Goal: Information Seeking & Learning: Learn about a topic

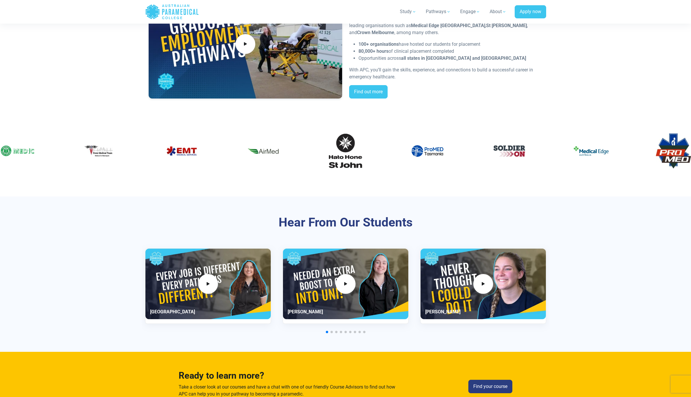
scroll to position [1478, 0]
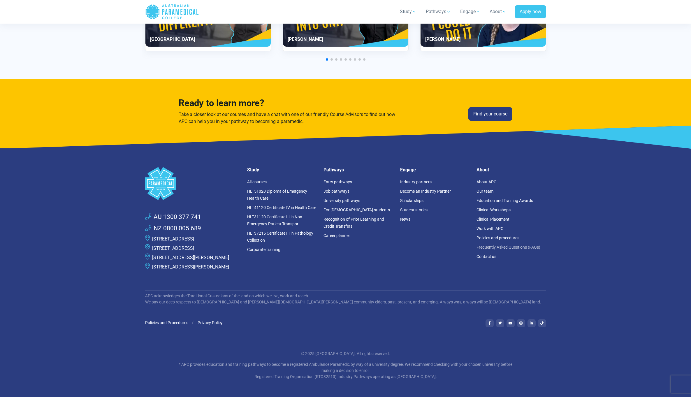
click at [503, 245] on link "Frequently Asked Questions (FAQs)" at bounding box center [509, 247] width 64 height 5
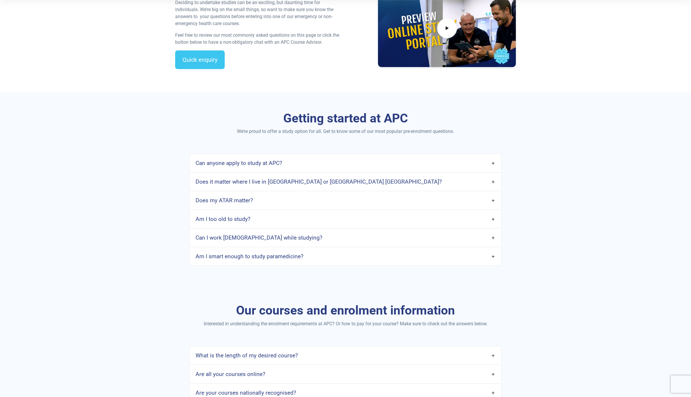
scroll to position [221, 0]
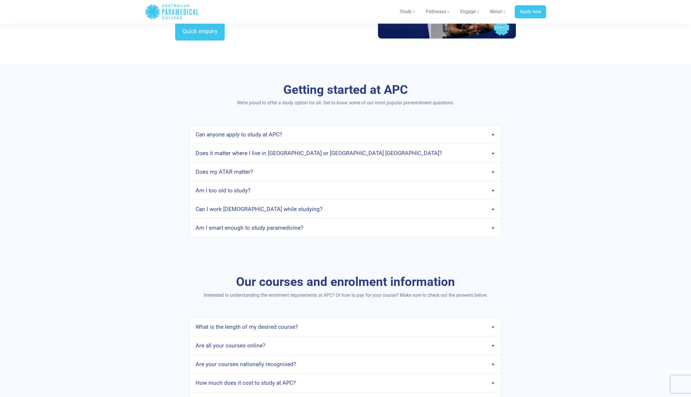
click at [345, 190] on link "Am I too old to study?" at bounding box center [345, 191] width 311 height 14
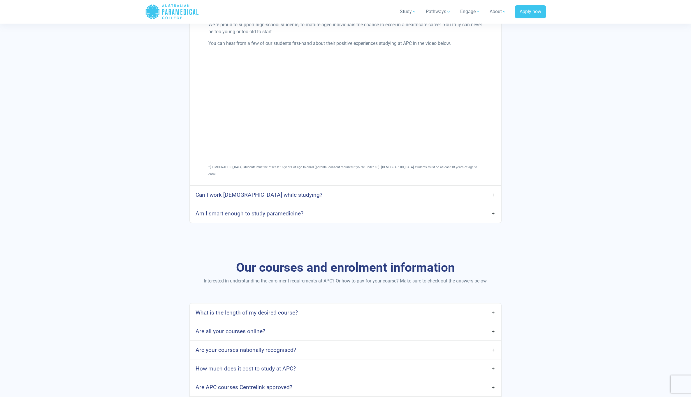
scroll to position [412, 0]
click at [422, 208] on link "Am I smart enough to study paramedicine?" at bounding box center [345, 213] width 311 height 14
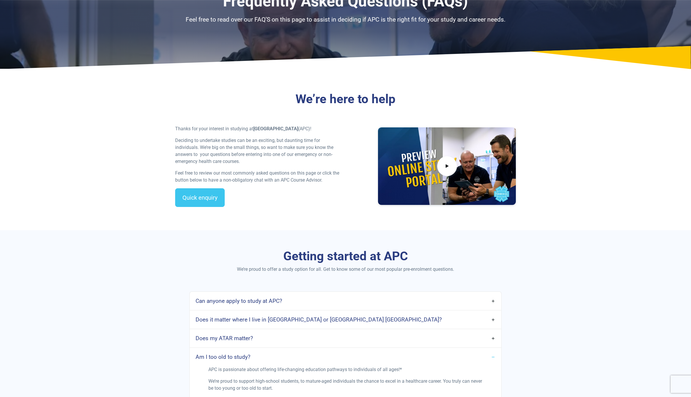
scroll to position [0, 0]
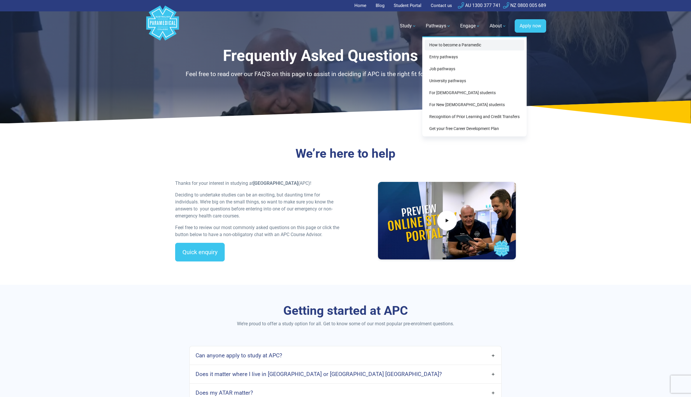
click at [434, 46] on link "How to become a Paramedic" at bounding box center [475, 45] width 100 height 11
